Goal: Check status: Check status

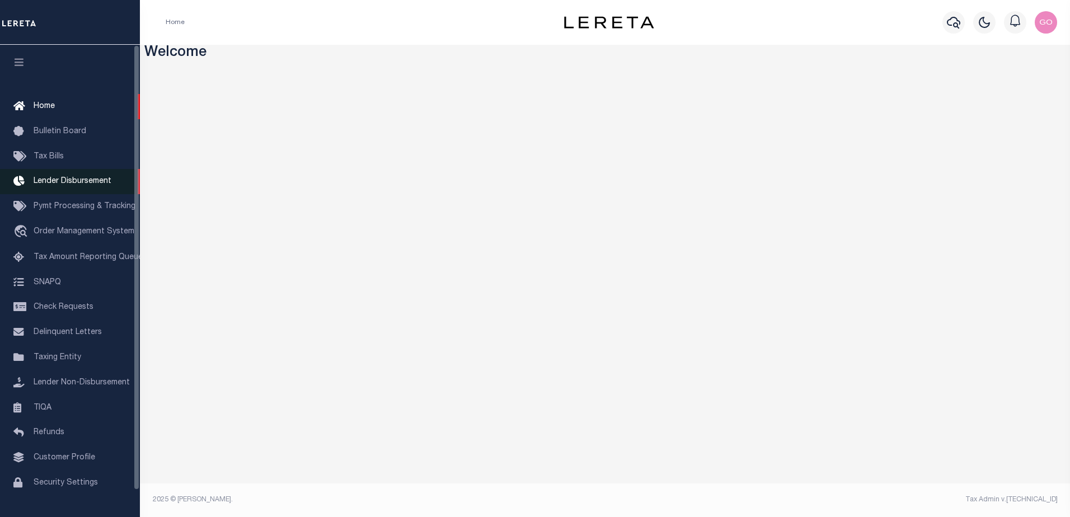
click at [95, 181] on span "Lender Disbursement" at bounding box center [73, 181] width 78 height 8
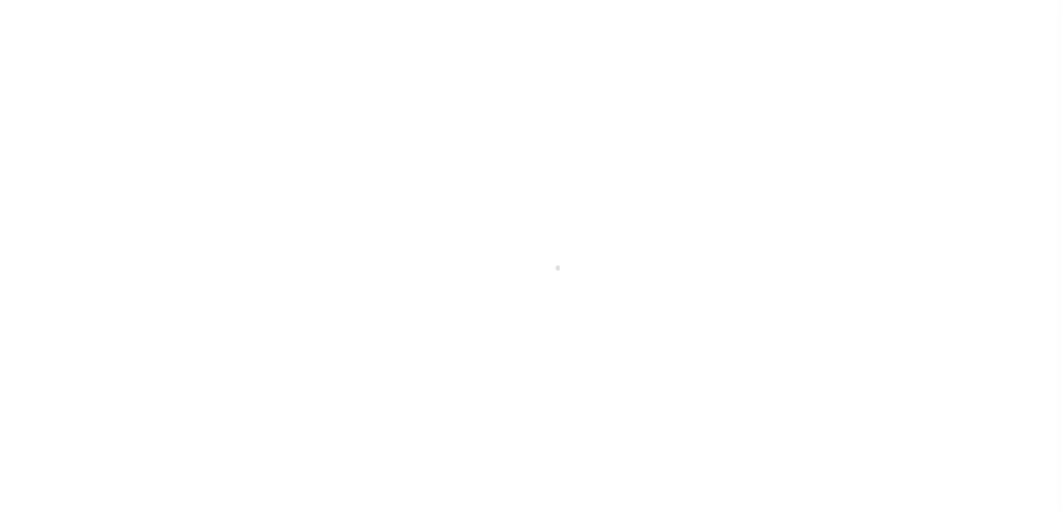
scroll to position [20, 0]
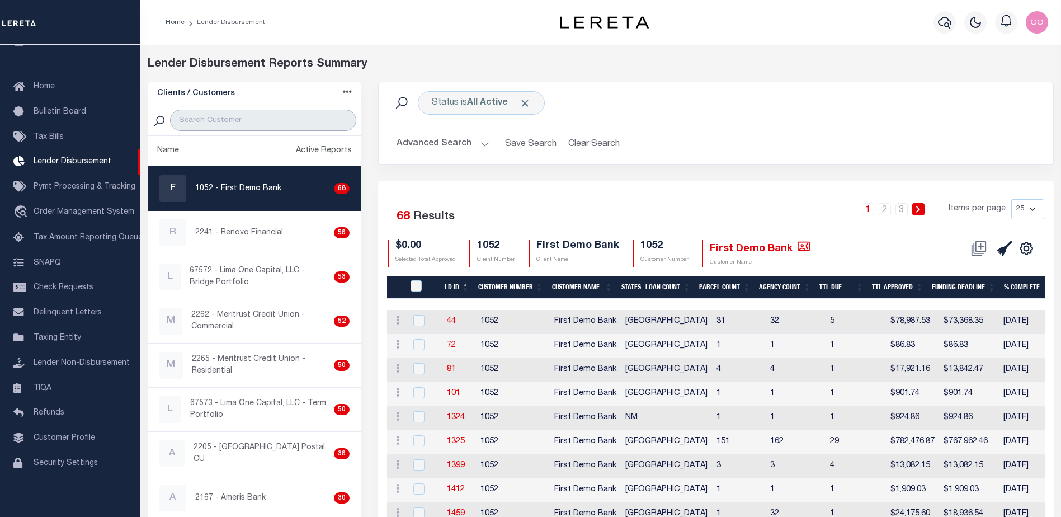
click at [223, 121] on input "search" at bounding box center [263, 120] width 186 height 21
type input "renovo"
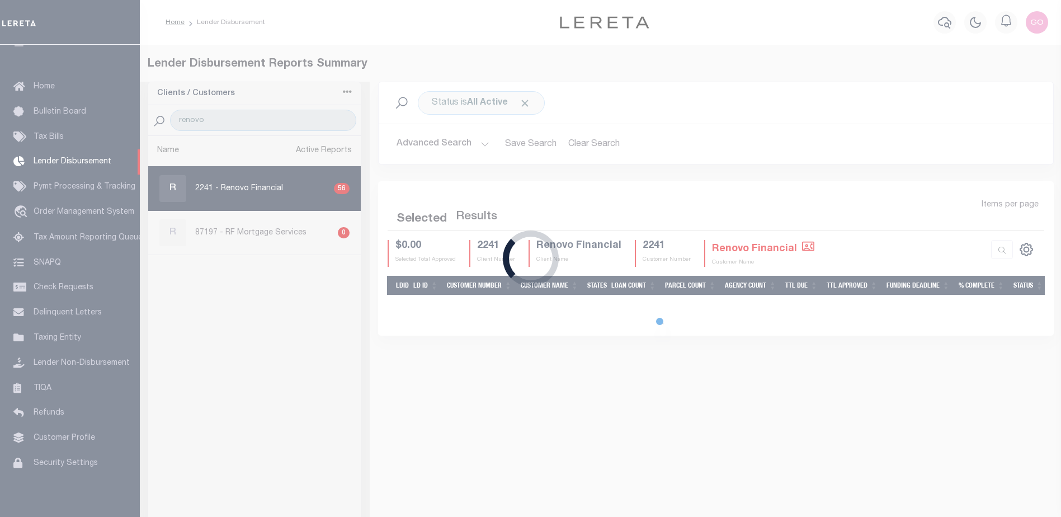
click at [442, 145] on div "Loading..." at bounding box center [530, 258] width 1061 height 517
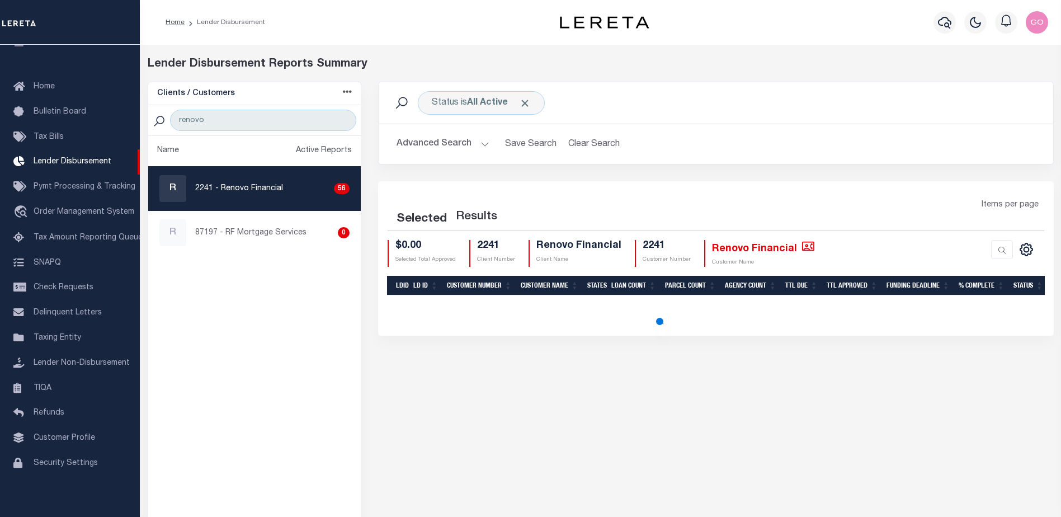
click at [446, 143] on button "Advanced Search" at bounding box center [443, 144] width 93 height 22
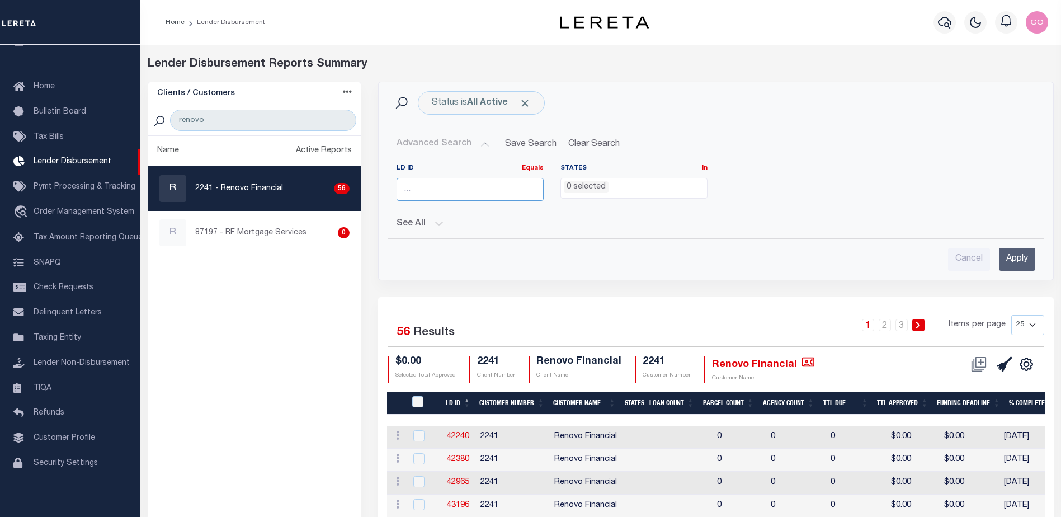
click at [435, 195] on input "number" at bounding box center [470, 189] width 147 height 23
type input "45466"
click at [1023, 257] on input "Apply" at bounding box center [1017, 259] width 36 height 23
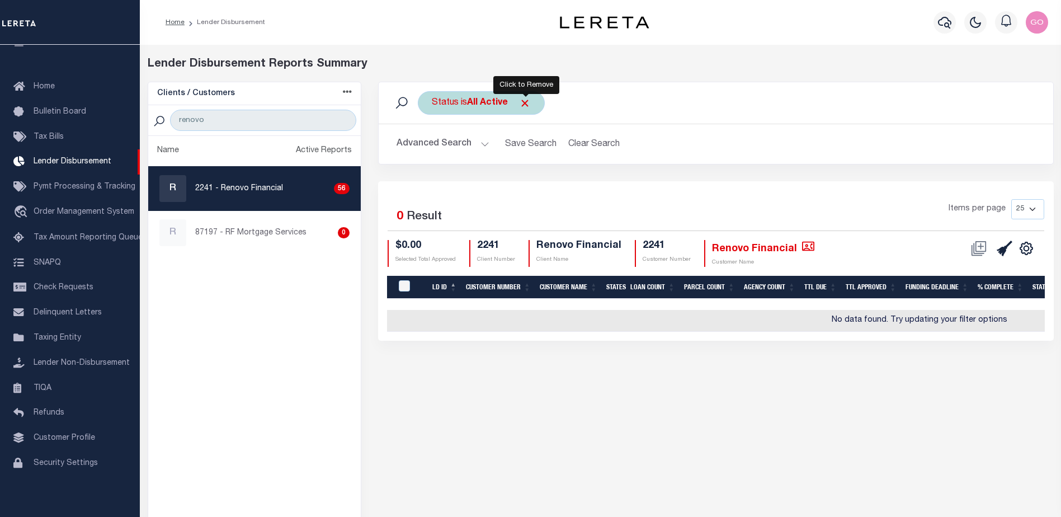
click at [525, 102] on span "Click to Remove" at bounding box center [525, 103] width 12 height 12
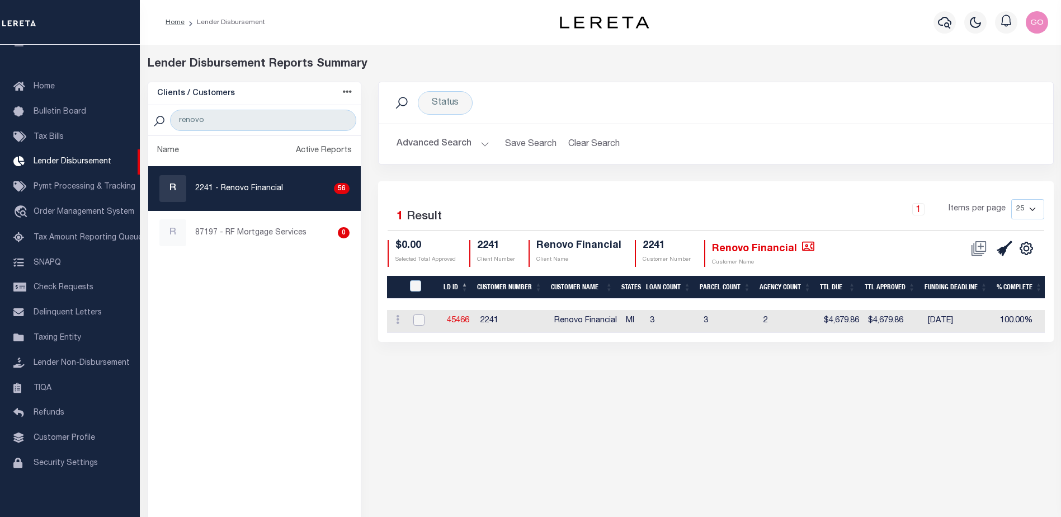
click at [420, 319] on input "checkbox" at bounding box center [418, 319] width 11 height 11
checkbox input "true"
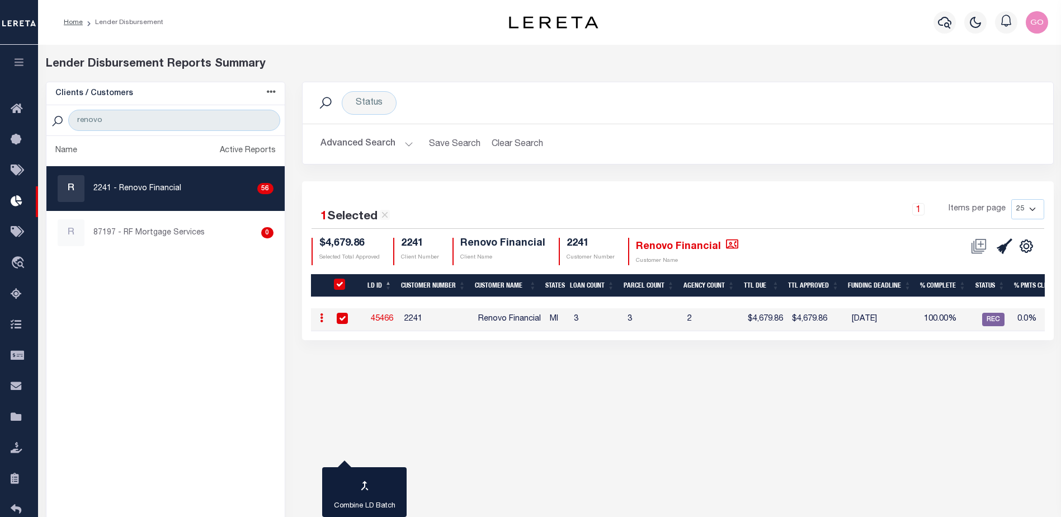
click at [383, 317] on link "45466" at bounding box center [382, 319] width 22 height 8
checkbox input "false"
checkbox input "true"
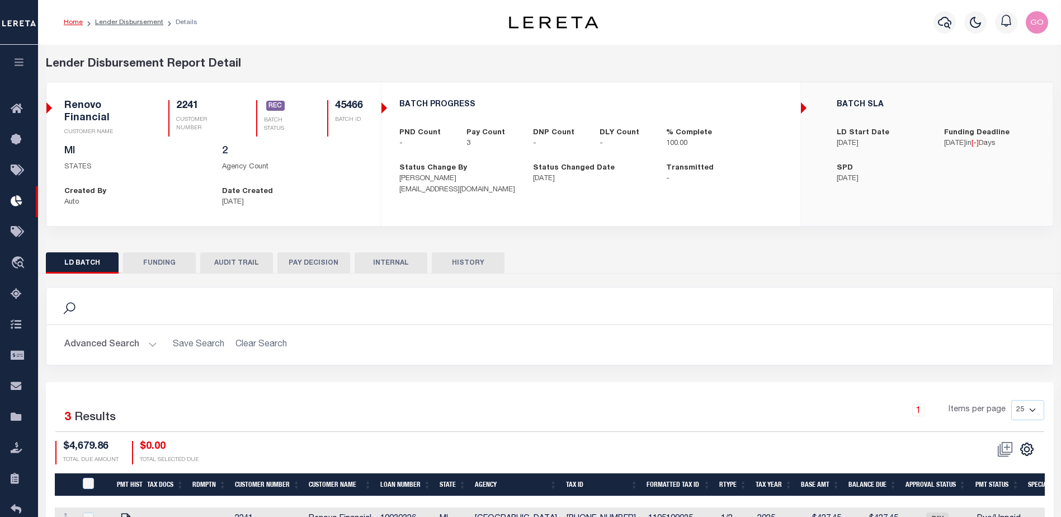
click at [388, 262] on button "INTERNAL" at bounding box center [391, 262] width 73 height 21
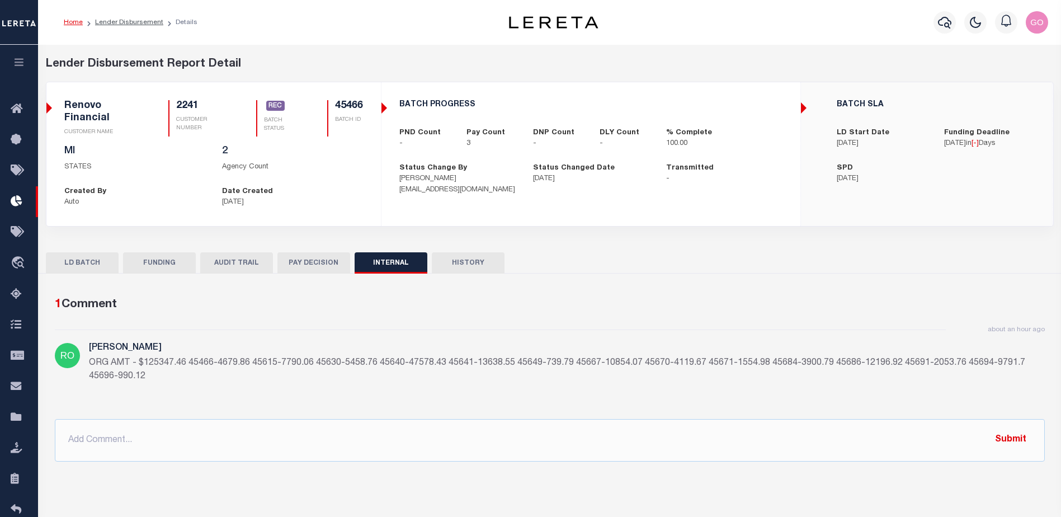
click at [335, 468] on div "1 Comment about an hour ago [PERSON_NAME] ORG AMT - $125347.46 45466-4679.86 45…" at bounding box center [550, 378] width 1008 height 183
click at [680, 324] on div "1 Comment about an hour ago [PERSON_NAME] ORG AMT - $125347.46 45466-4679.86 45…" at bounding box center [550, 379] width 1008 height 166
